Goal: Task Accomplishment & Management: Use online tool/utility

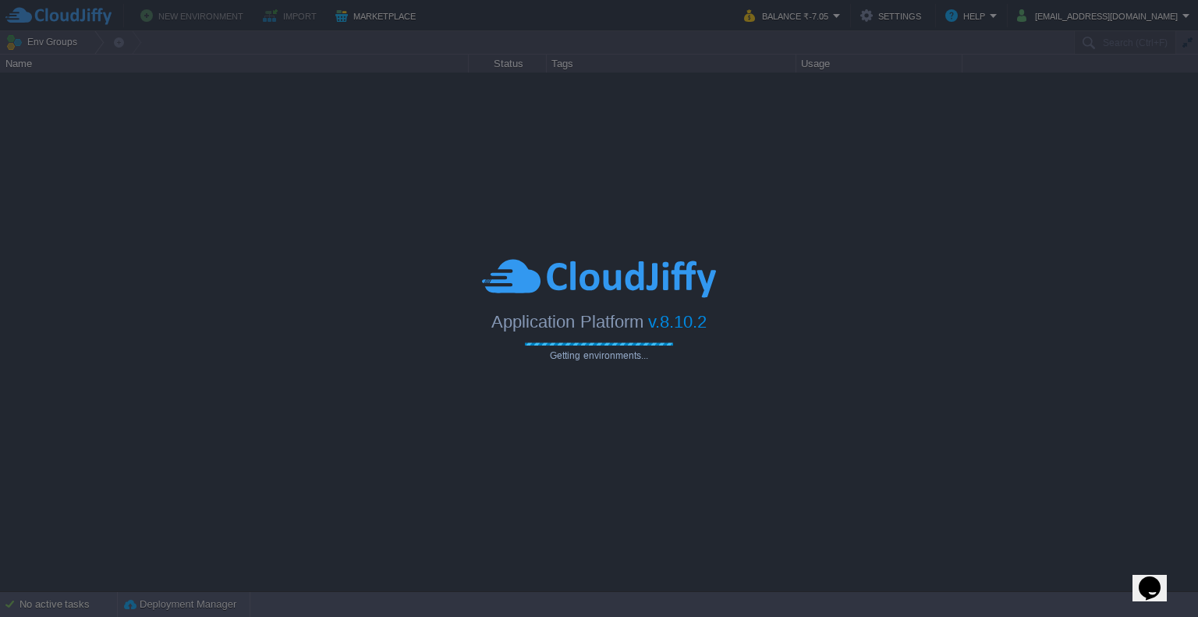
type input "Search (Ctrl+F)"
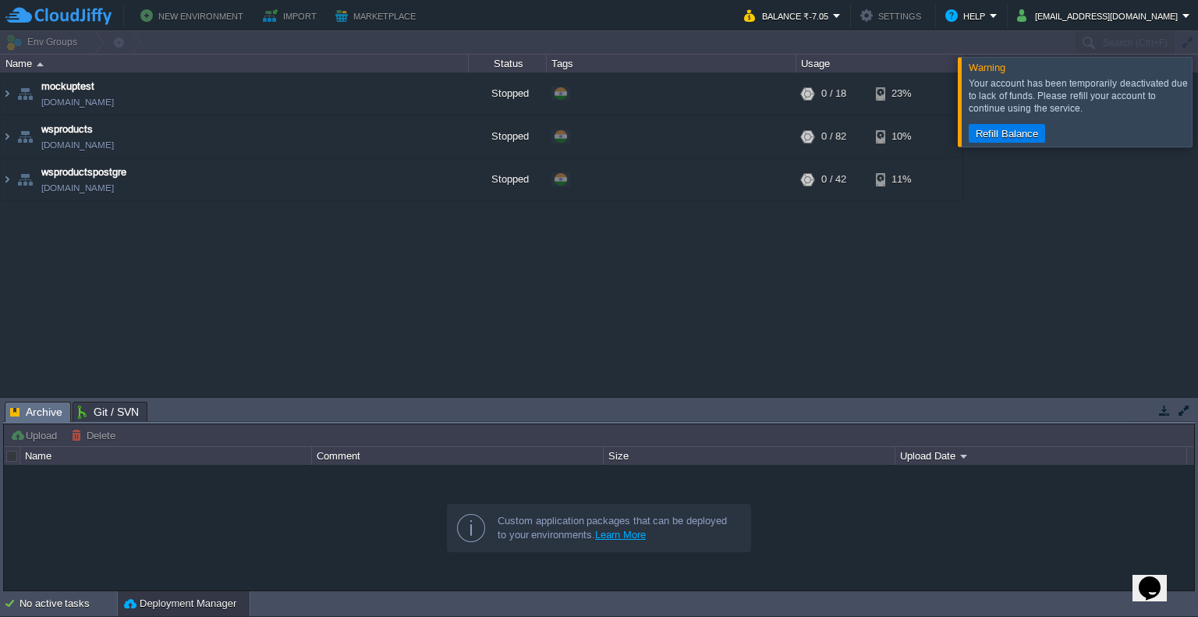
click at [1197, 128] on div at bounding box center [1217, 101] width 0 height 89
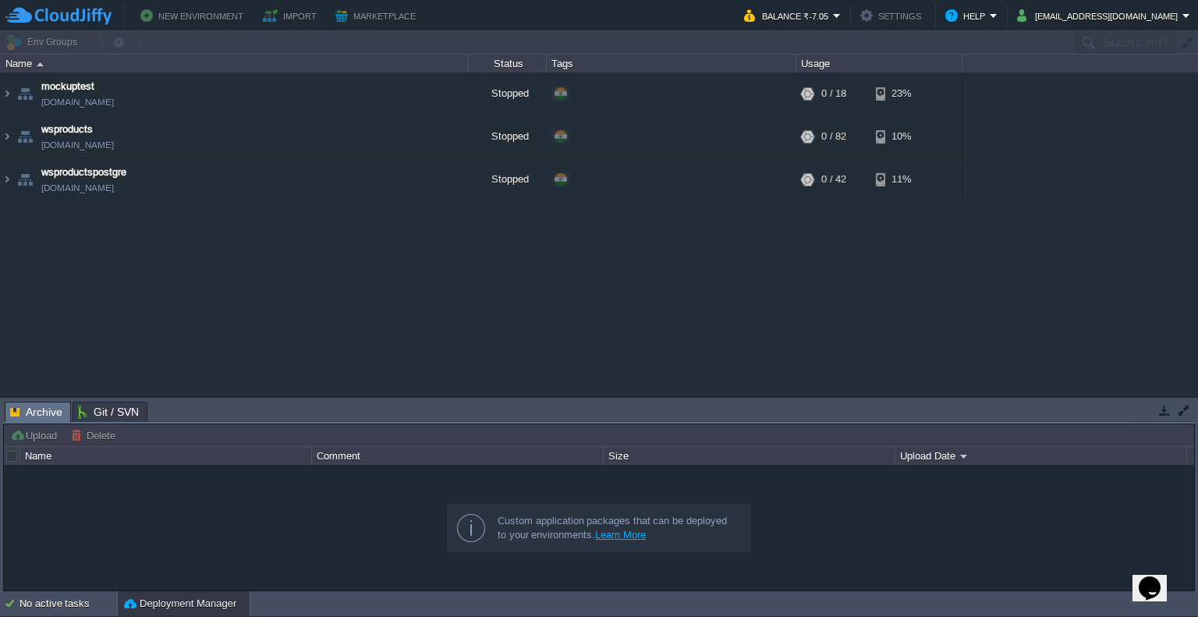
click at [996, 250] on div "mockuptest mockuptest.cloudjiffy.net Stopped + Add to Env Group RAM 0% CPU 0% 0…" at bounding box center [599, 235] width 1198 height 325
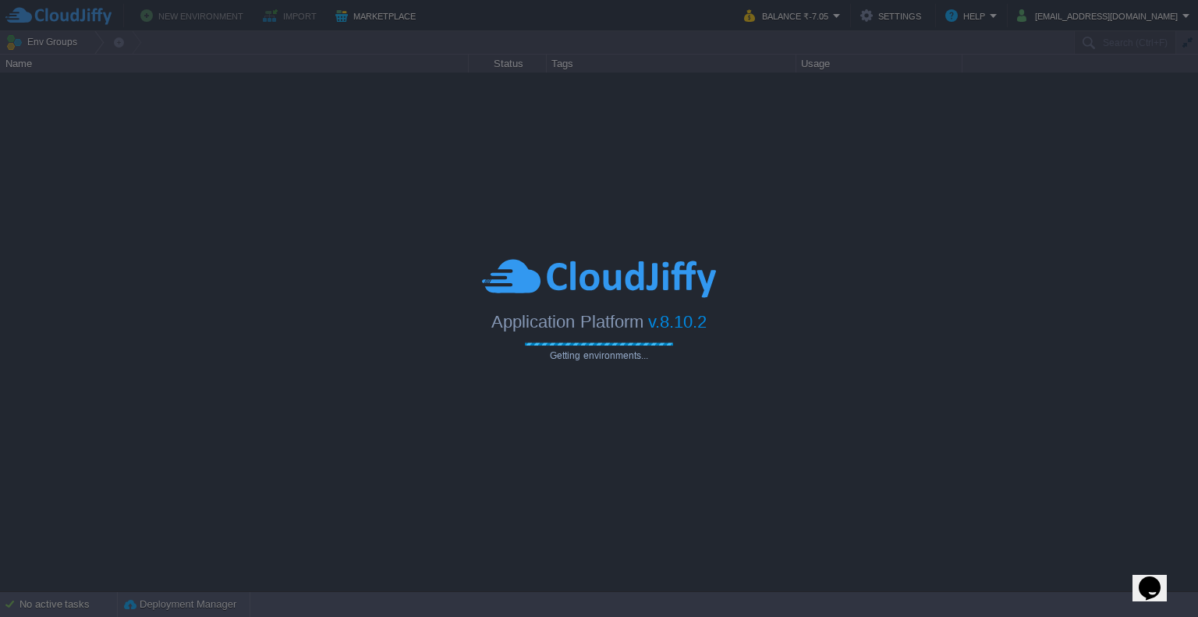
type input "Search (Ctrl+F)"
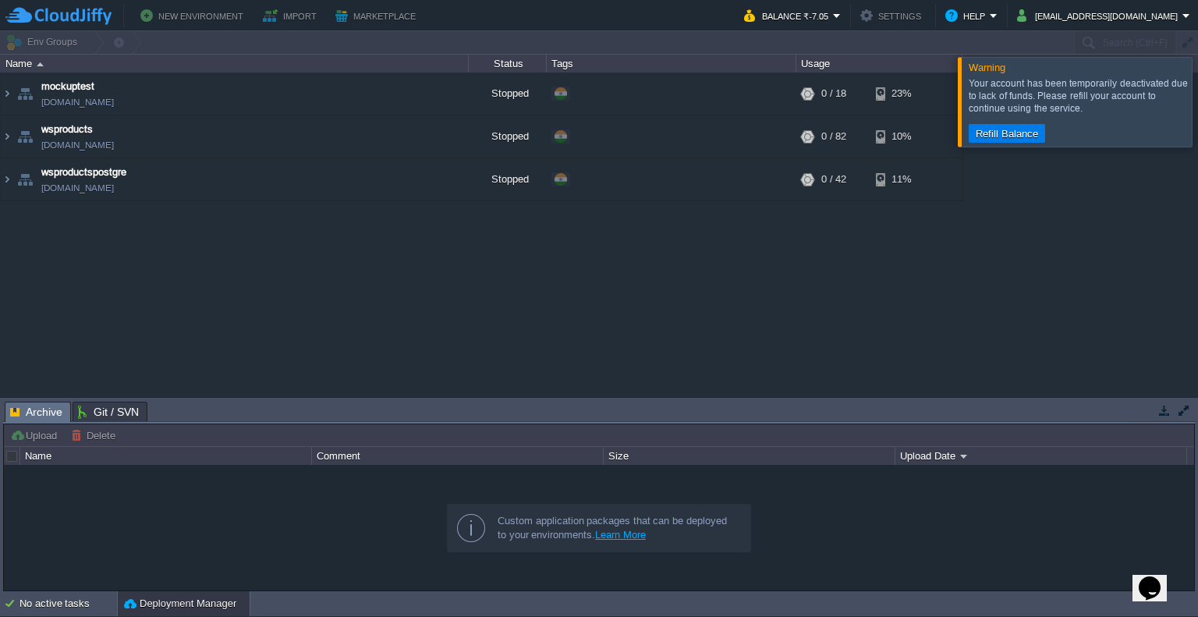
click at [1197, 108] on div at bounding box center [1217, 101] width 0 height 89
